Goal: Check status: Verify the current state of an ongoing process or item

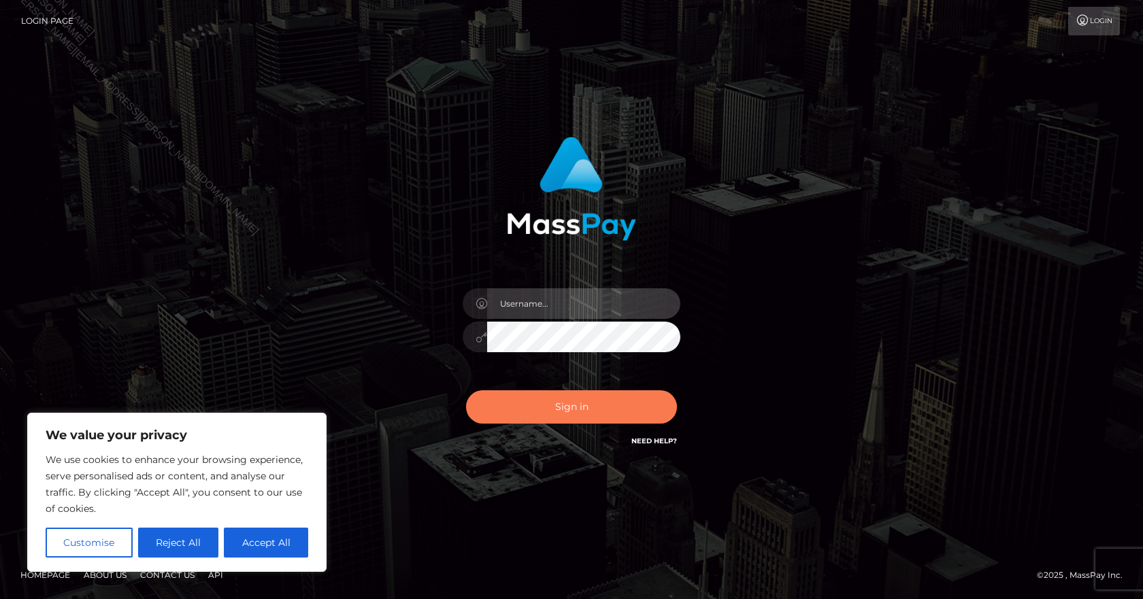
type input "Paula.B2Spin"
click at [529, 407] on button "Sign in" at bounding box center [571, 406] width 211 height 33
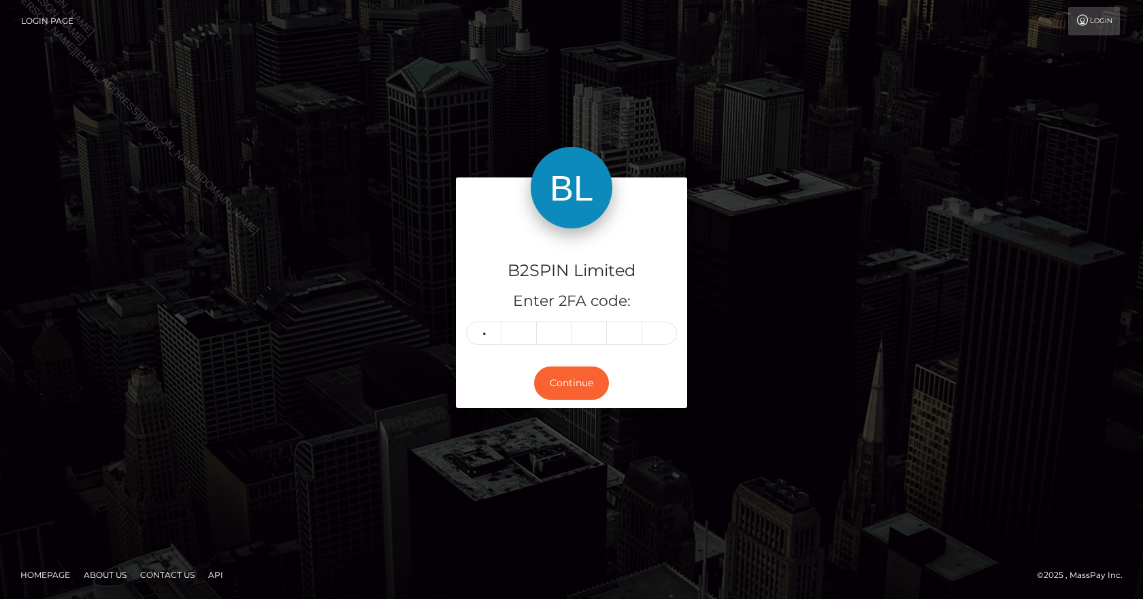
type input "0"
type input "8"
type input "1"
type input "3"
type input "8"
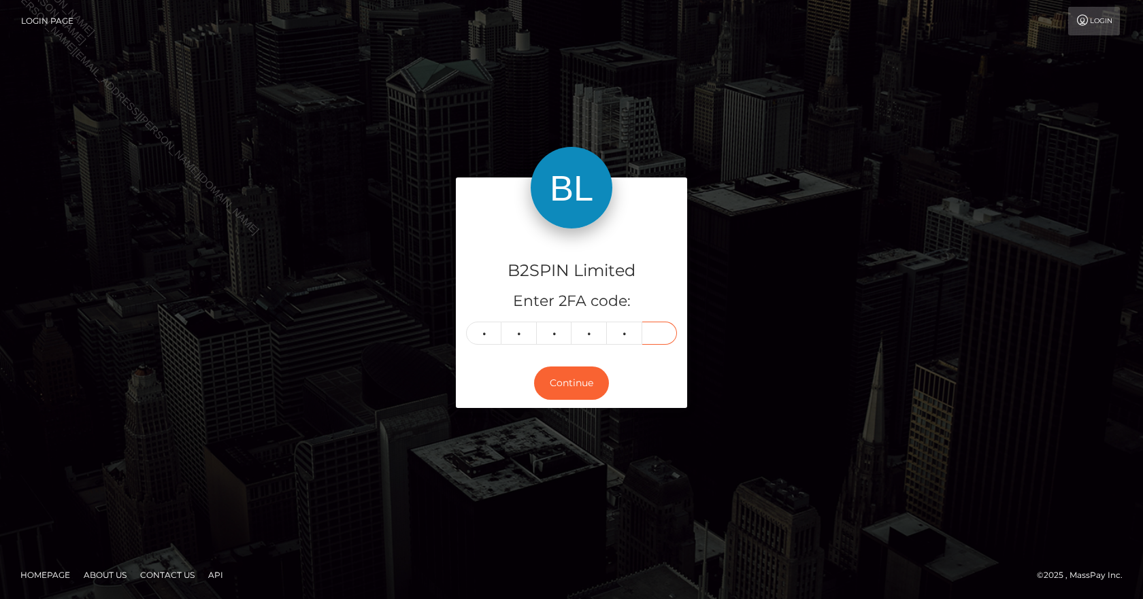
type input "5"
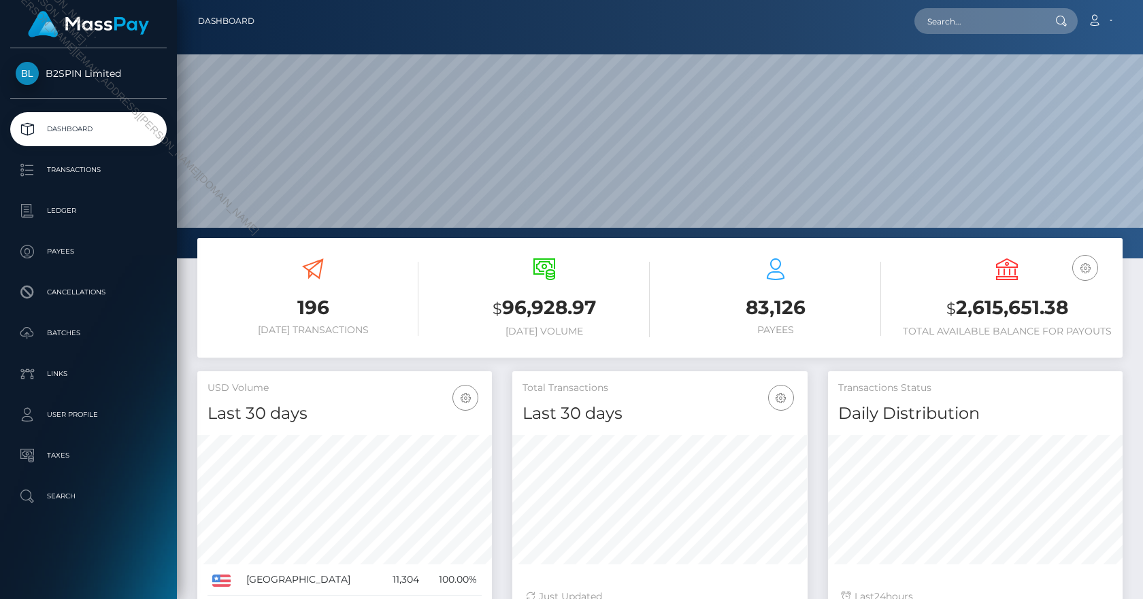
scroll to position [241, 295]
click at [72, 150] on ul "Dashboard Transactions Ledger Payees Cancellations Batches Links User Profile" at bounding box center [88, 312] width 177 height 401
click at [87, 169] on p "Transactions" at bounding box center [89, 170] width 146 height 20
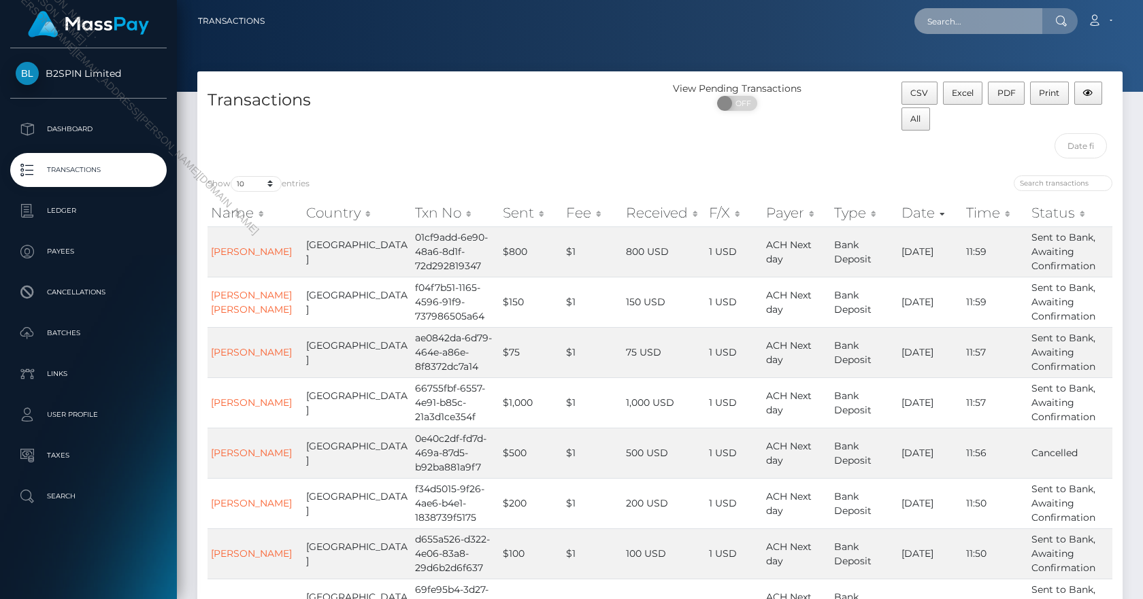
click at [957, 22] on input "text" at bounding box center [978, 21] width 128 height 26
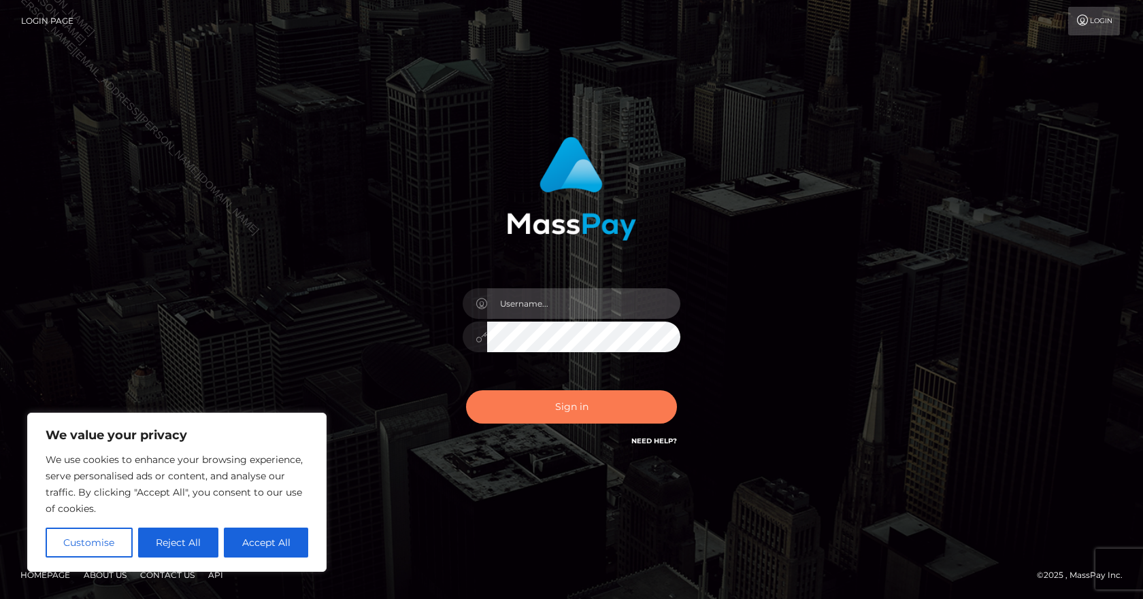
type input "Paula.B2Spin"
click at [490, 410] on button "Sign in" at bounding box center [571, 406] width 211 height 33
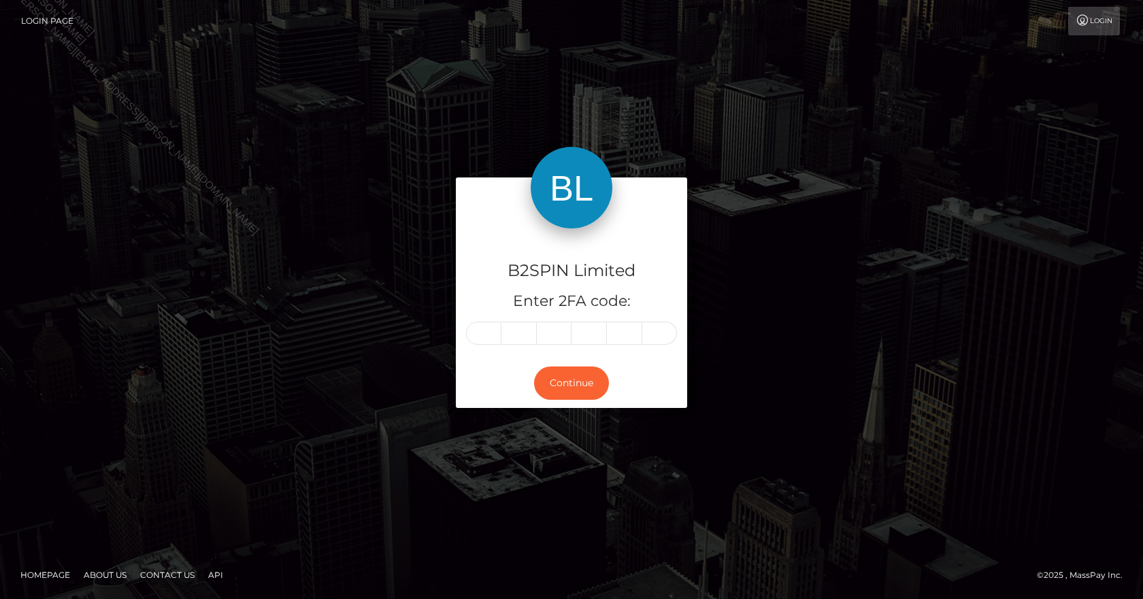
click at [476, 334] on input "text" at bounding box center [483, 333] width 35 height 23
type input "6"
type input "2"
type input "9"
type input "4"
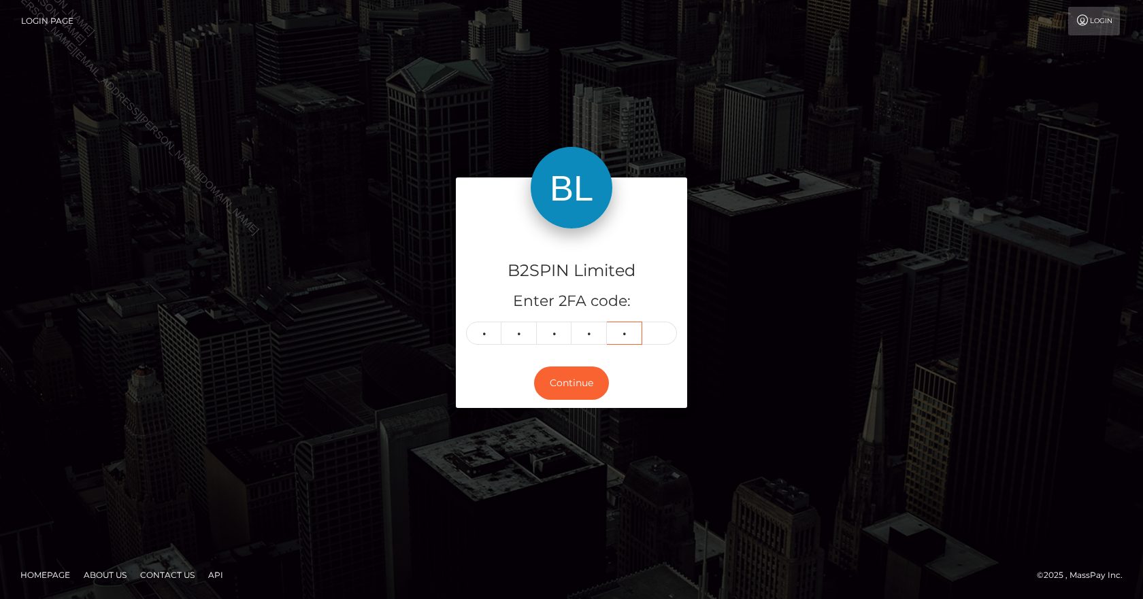
type input "0"
type input "7"
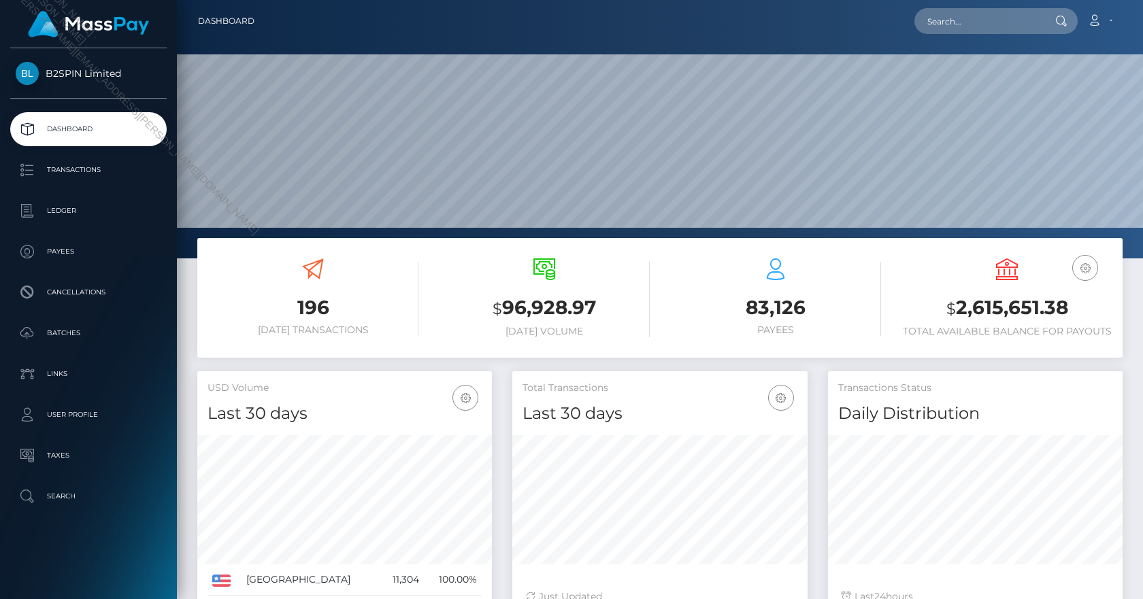
scroll to position [241, 295]
click at [965, 23] on input "text" at bounding box center [978, 21] width 128 height 26
click at [118, 165] on p "Transactions" at bounding box center [89, 170] width 146 height 20
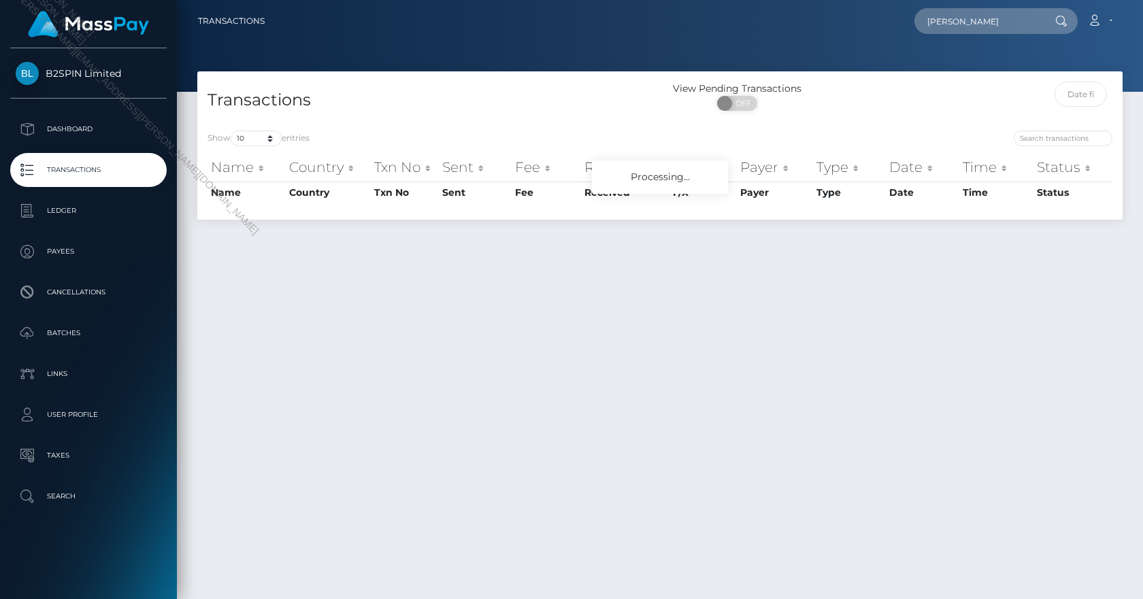
scroll to position [0, 51]
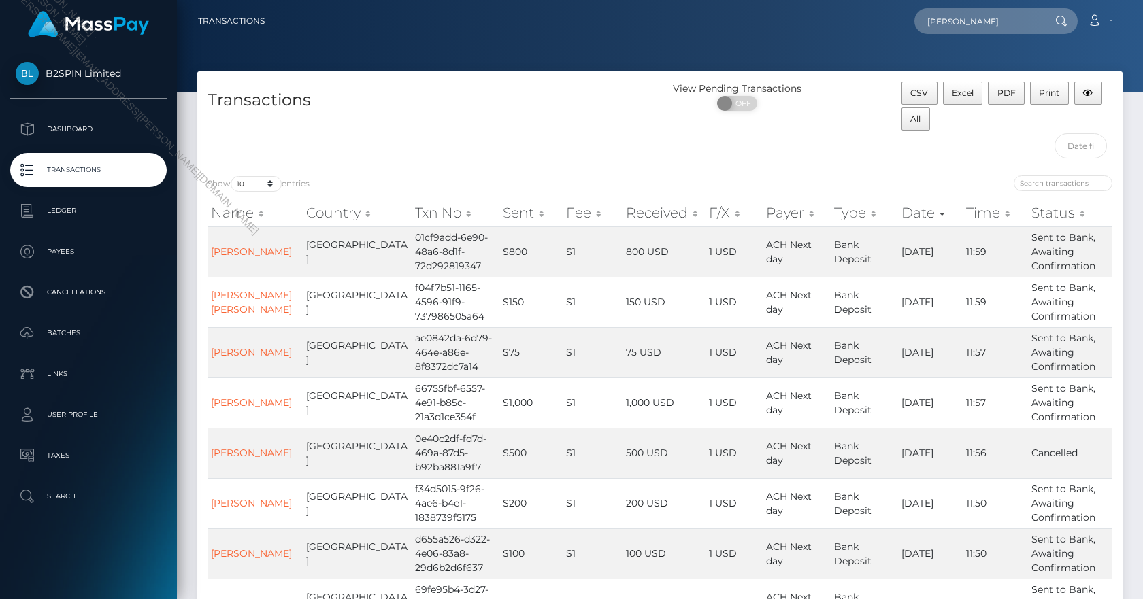
type input "[PERSON_NAME]"
click at [1053, 21] on div at bounding box center [1059, 21] width 35 height 26
click at [1007, 20] on input "[PERSON_NAME]" at bounding box center [978, 21] width 128 height 26
click at [1005, 68] on link "[PERSON_NAME]" at bounding box center [968, 70] width 109 height 25
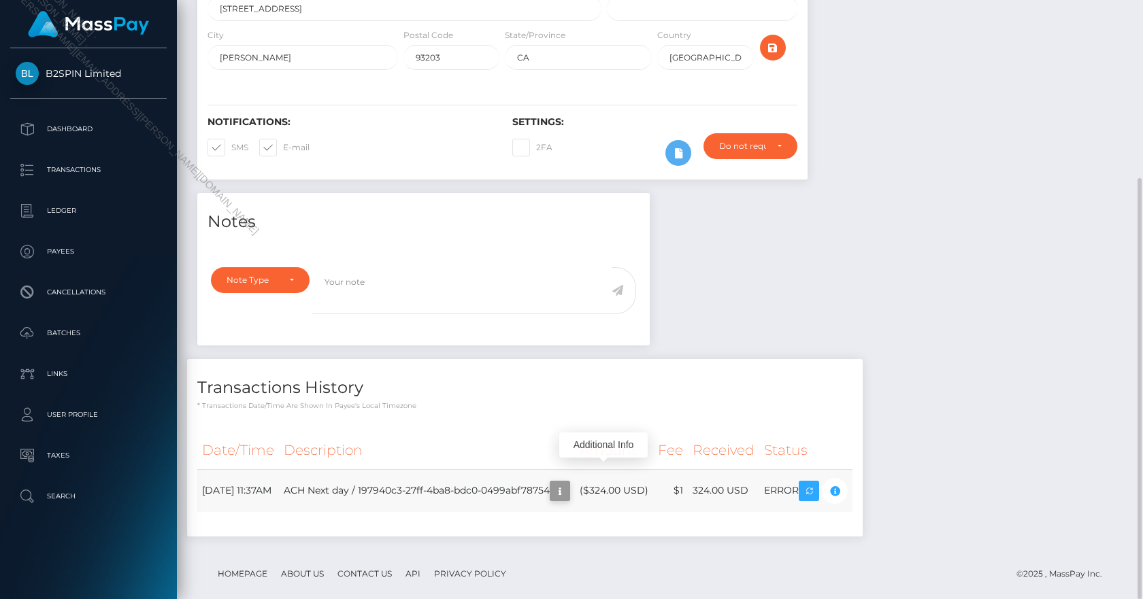
scroll to position [163, 295]
click at [568, 483] on icon "button" at bounding box center [560, 491] width 16 height 17
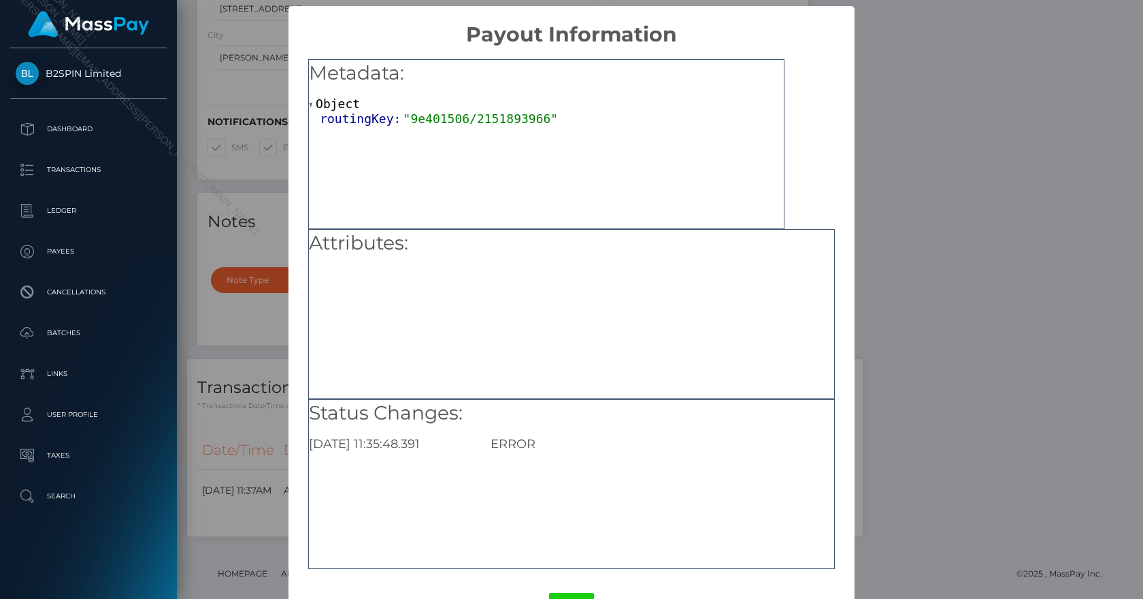
drag, startPoint x: 915, startPoint y: 405, endPoint x: 894, endPoint y: 454, distance: 52.7
click at [915, 406] on div "× Payout Information Metadata: Object routingKey: "9e401506/2151893966" Attribu…" at bounding box center [571, 299] width 1143 height 599
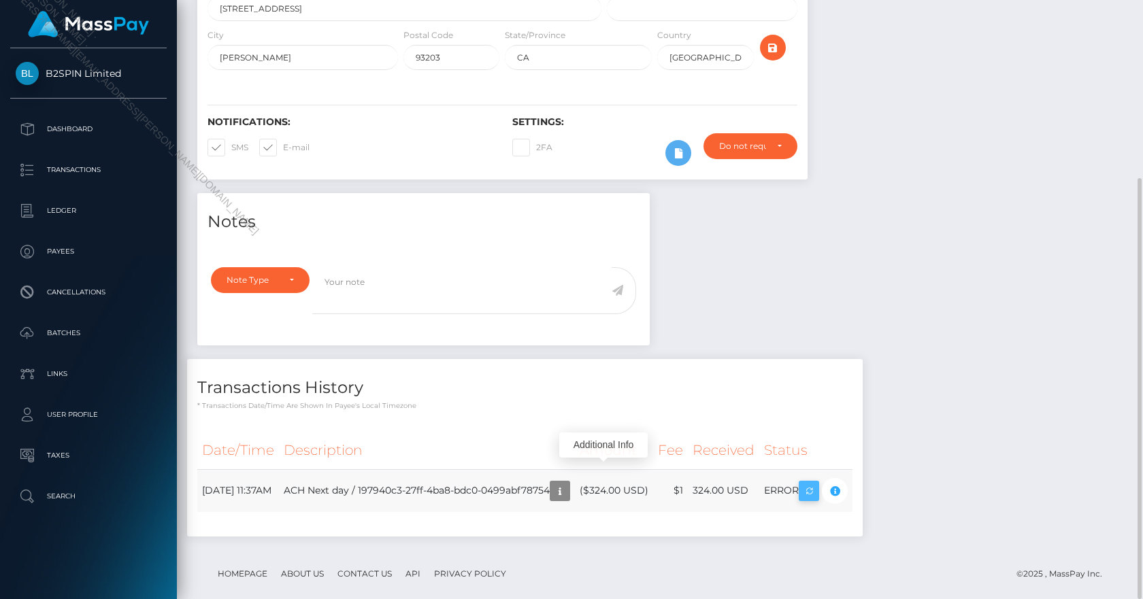
click at [841, 482] on td "ERROR" at bounding box center [805, 490] width 93 height 43
click at [817, 483] on icon "button" at bounding box center [809, 491] width 16 height 17
